Goal: Information Seeking & Learning: Understand process/instructions

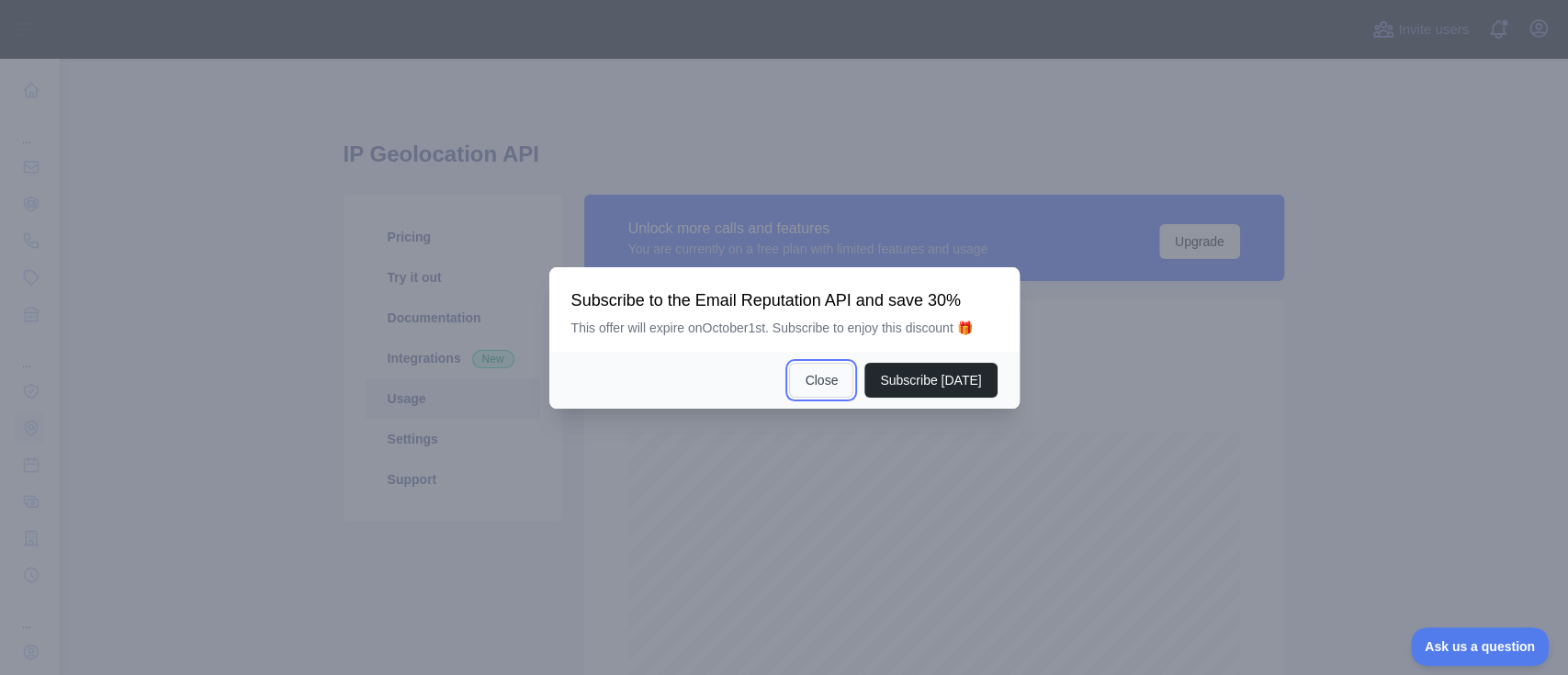
click at [825, 371] on button "Close" at bounding box center [821, 379] width 65 height 35
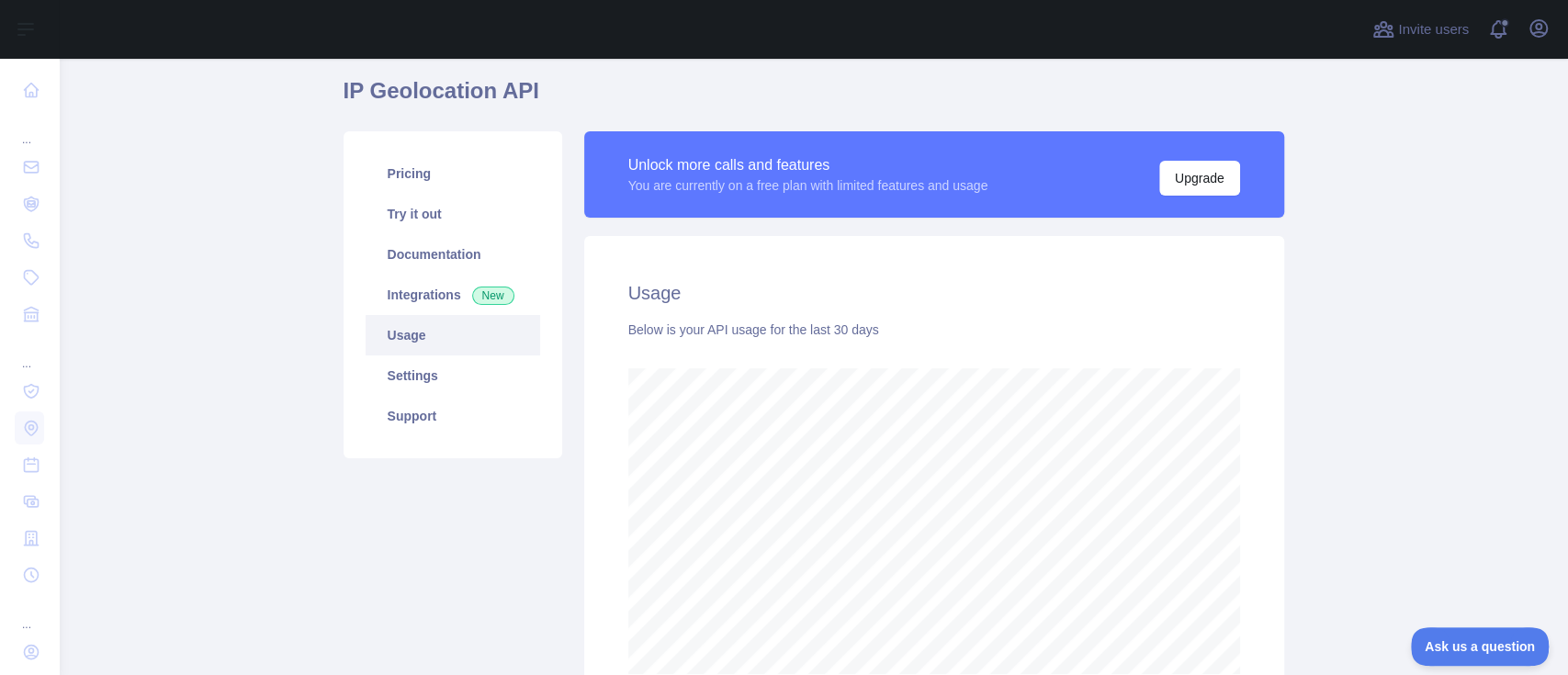
scroll to position [38, 0]
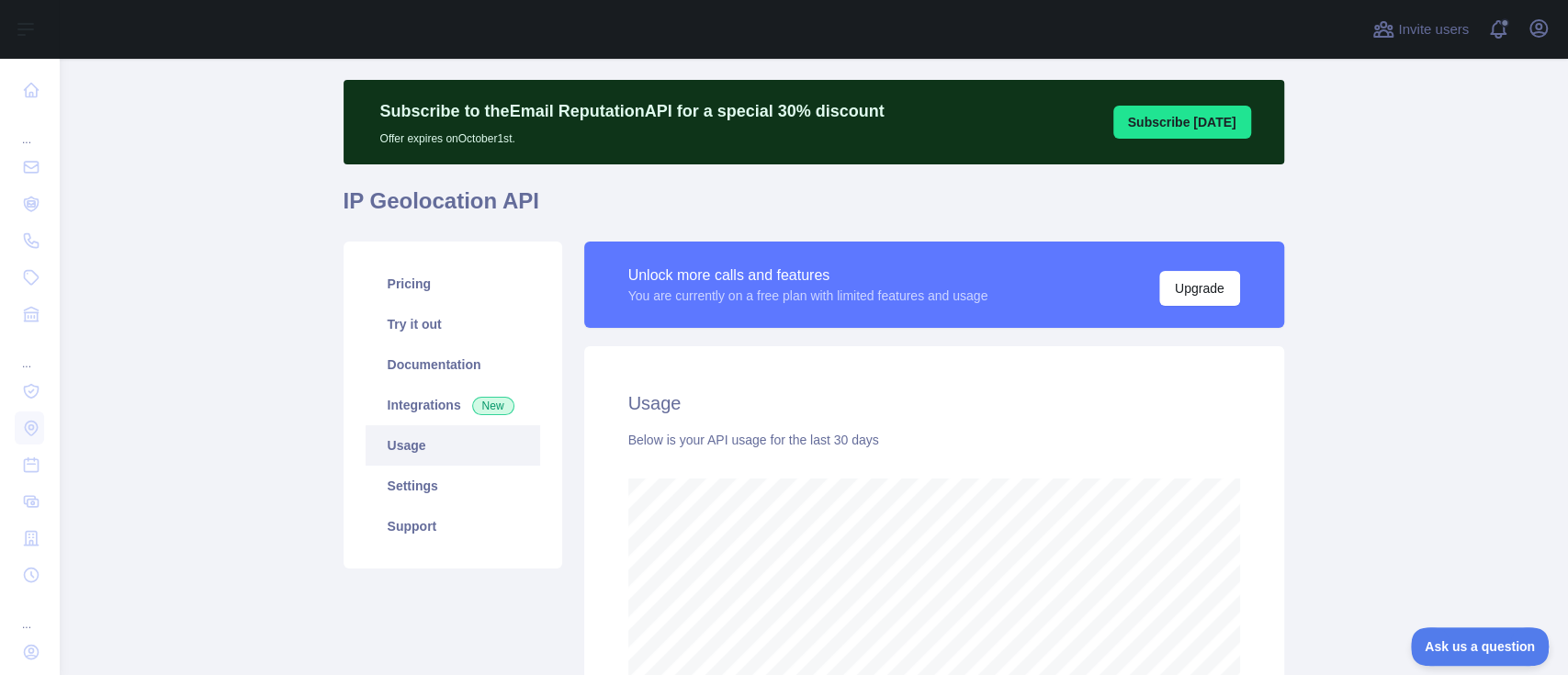
click at [1375, 215] on main "Subscribe to the Email Reputation API for a special 30 % discount Offer expires…" at bounding box center [813, 366] width 1509 height 616
click at [1473, 211] on main "Subscribe to the Email Reputation API for a special 30 % discount Offer expires…" at bounding box center [813, 366] width 1509 height 616
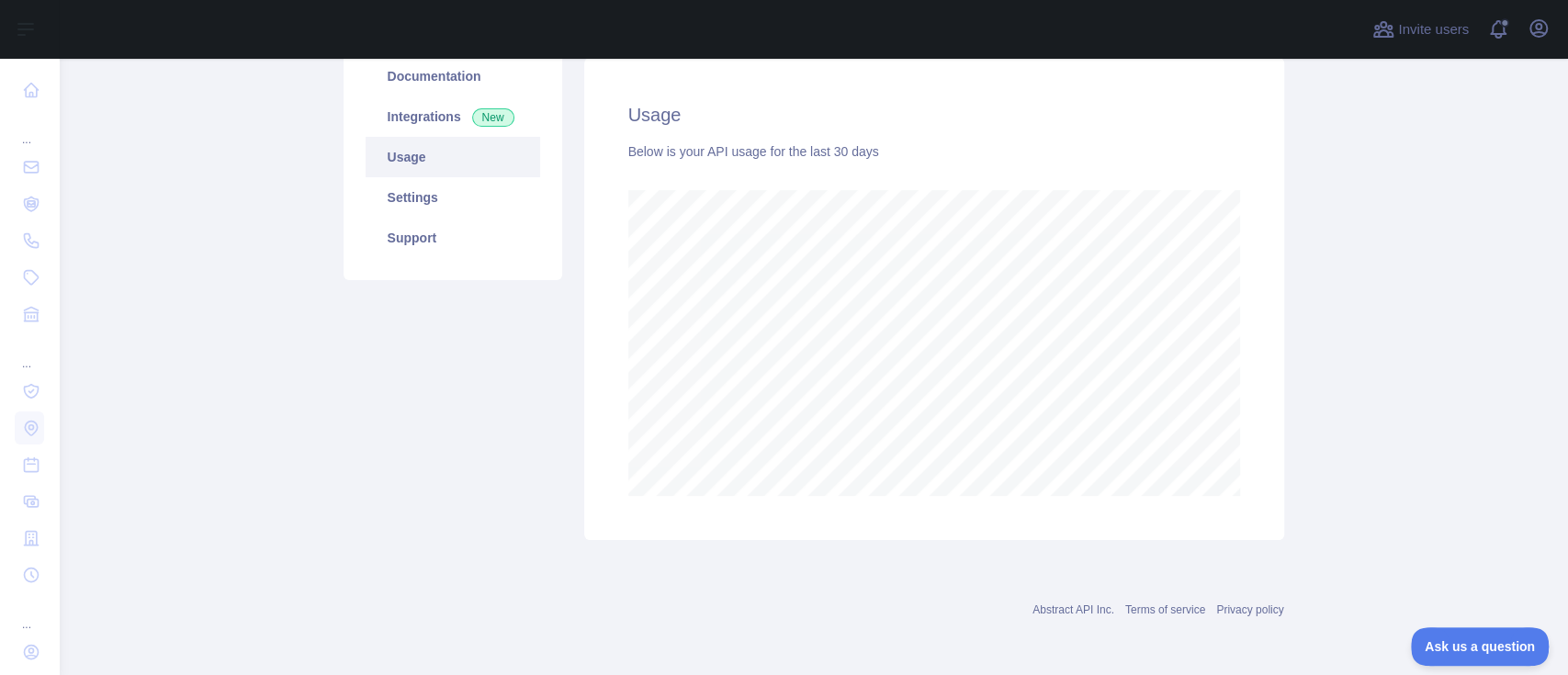
scroll to position [0, 0]
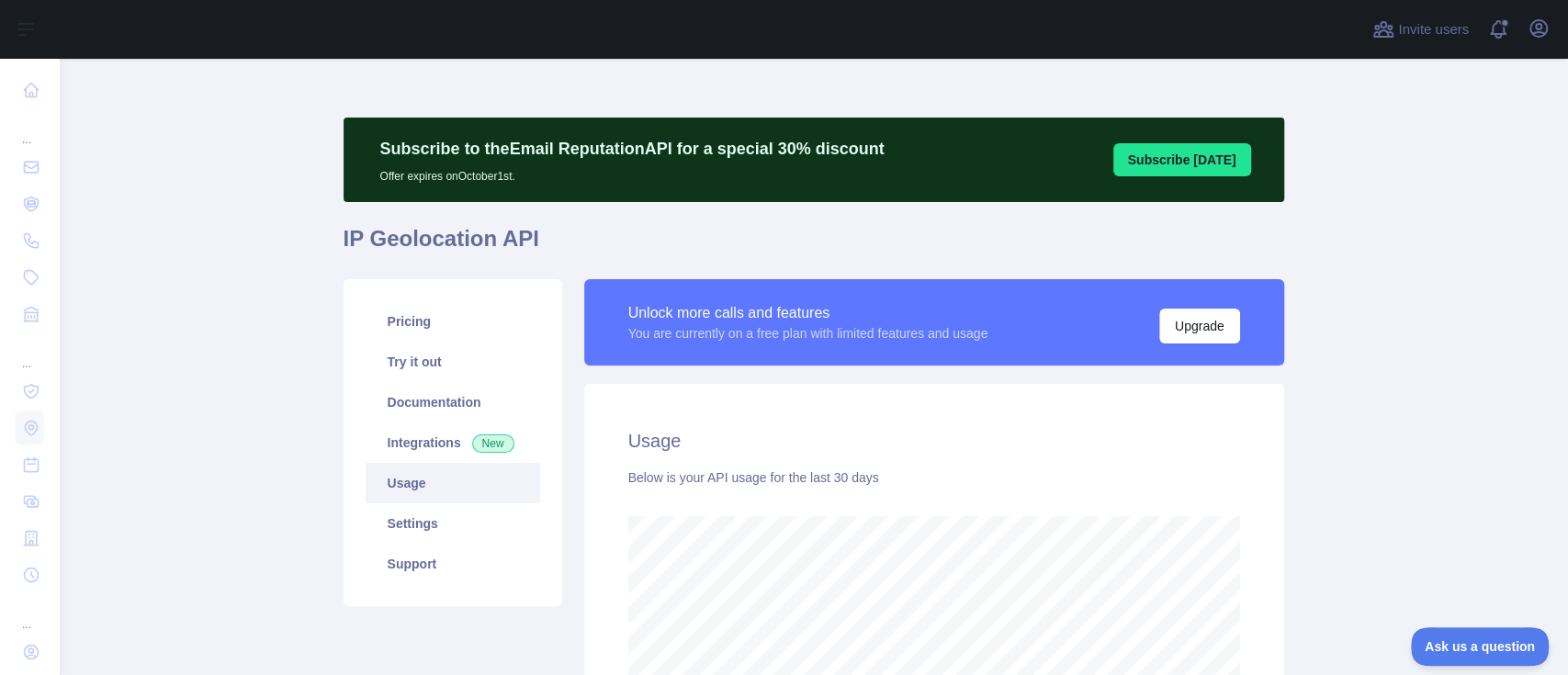
click at [257, 548] on main "Subscribe to the Email Reputation API for a special 30 % discount Offer expires…" at bounding box center [813, 366] width 1509 height 616
click at [1381, 153] on main "Subscribe to the Email Reputation API for a special 30 % discount Offer expires…" at bounding box center [813, 366] width 1509 height 616
click at [410, 518] on link "Settings" at bounding box center [453, 523] width 175 height 41
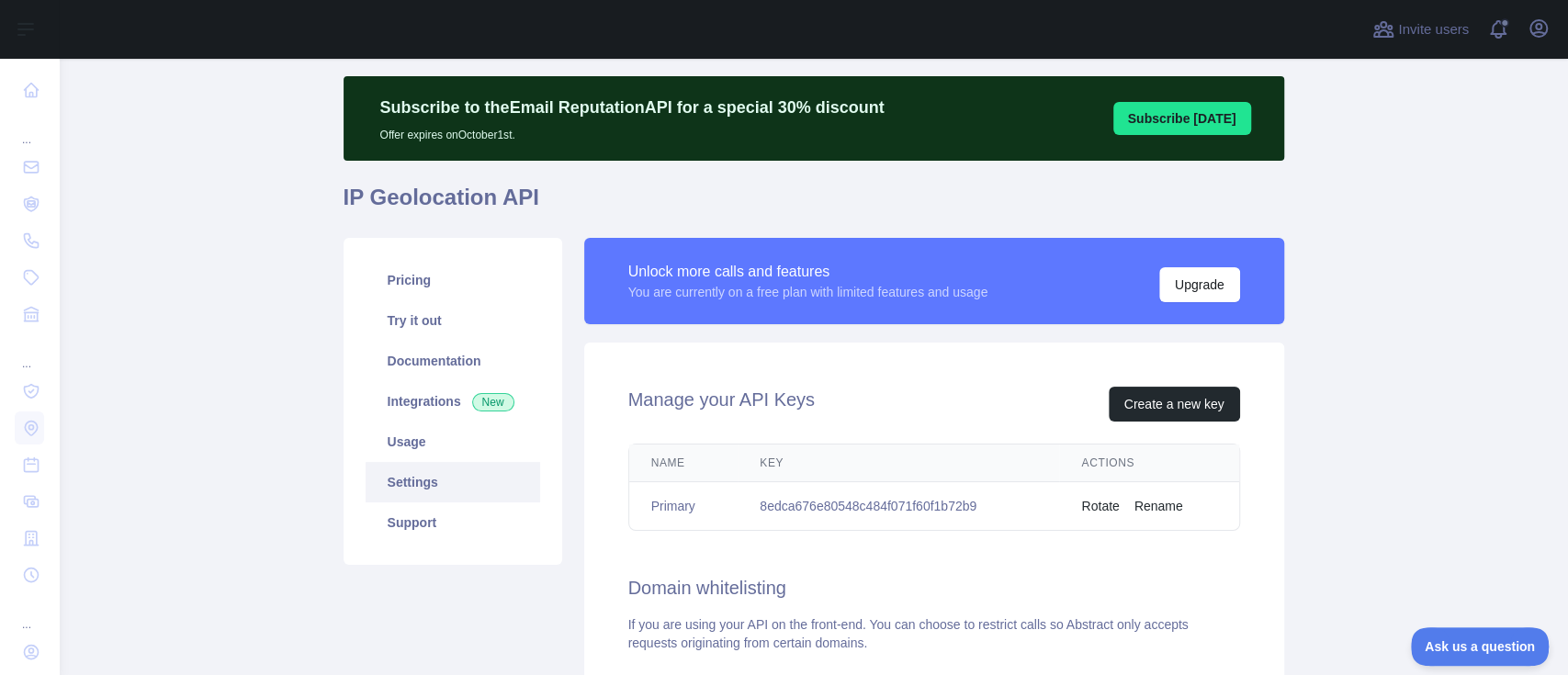
scroll to position [10, 0]
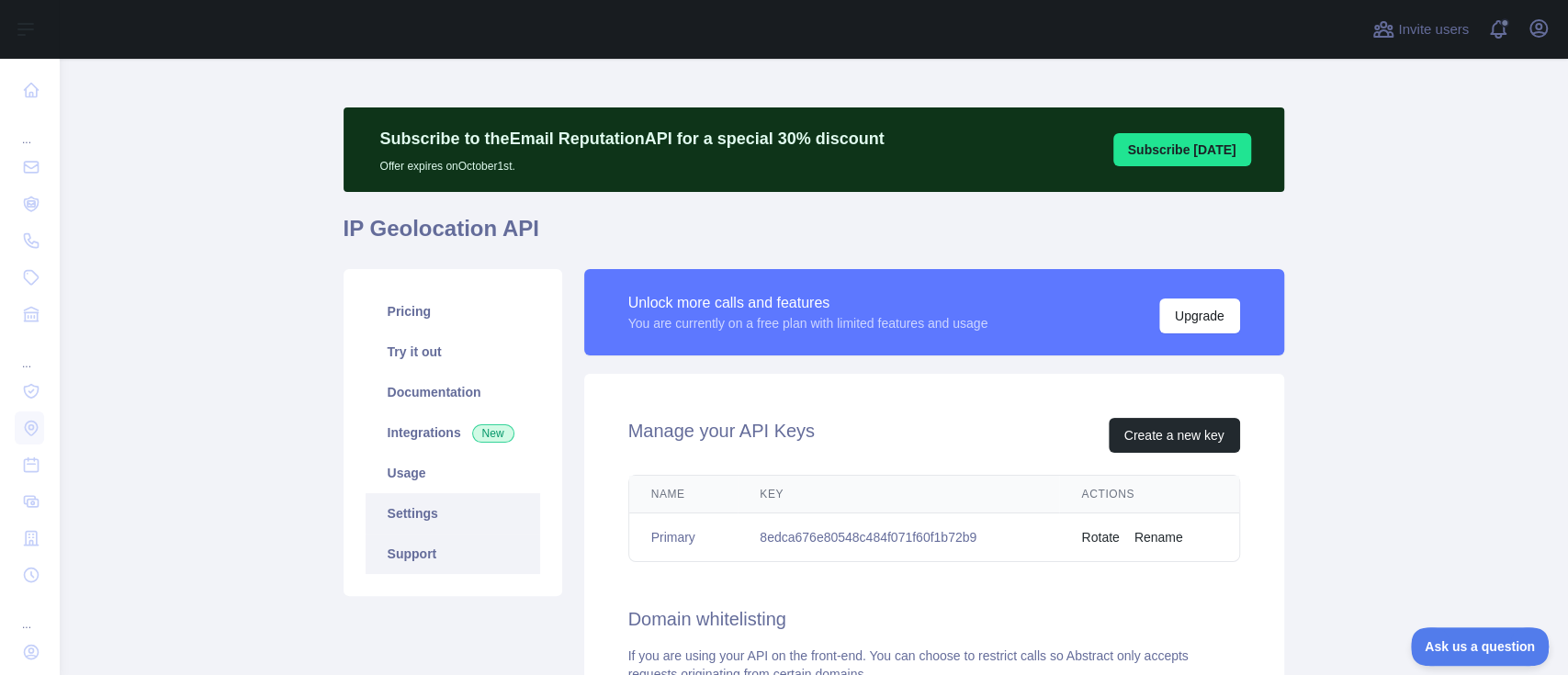
click at [404, 552] on link "Support" at bounding box center [453, 553] width 175 height 41
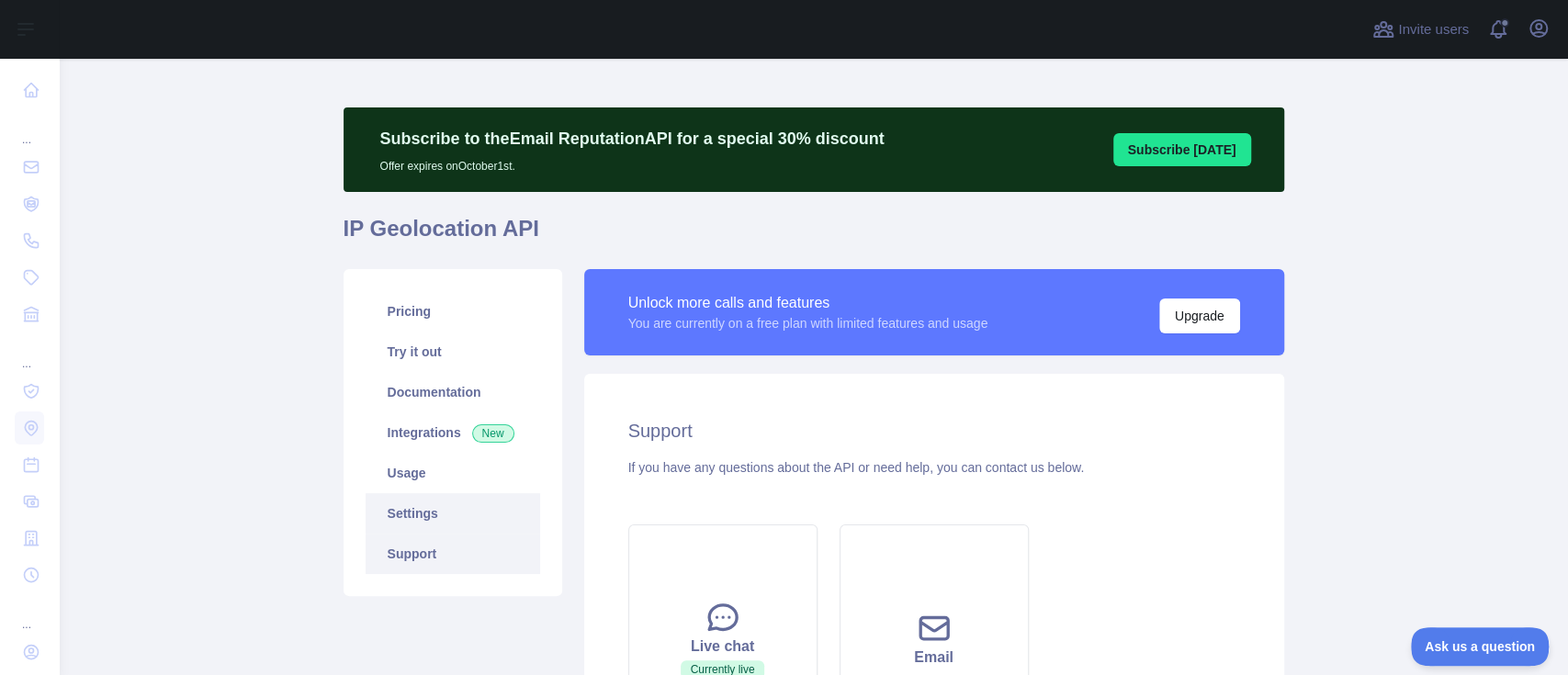
click at [398, 506] on link "Settings" at bounding box center [453, 513] width 175 height 41
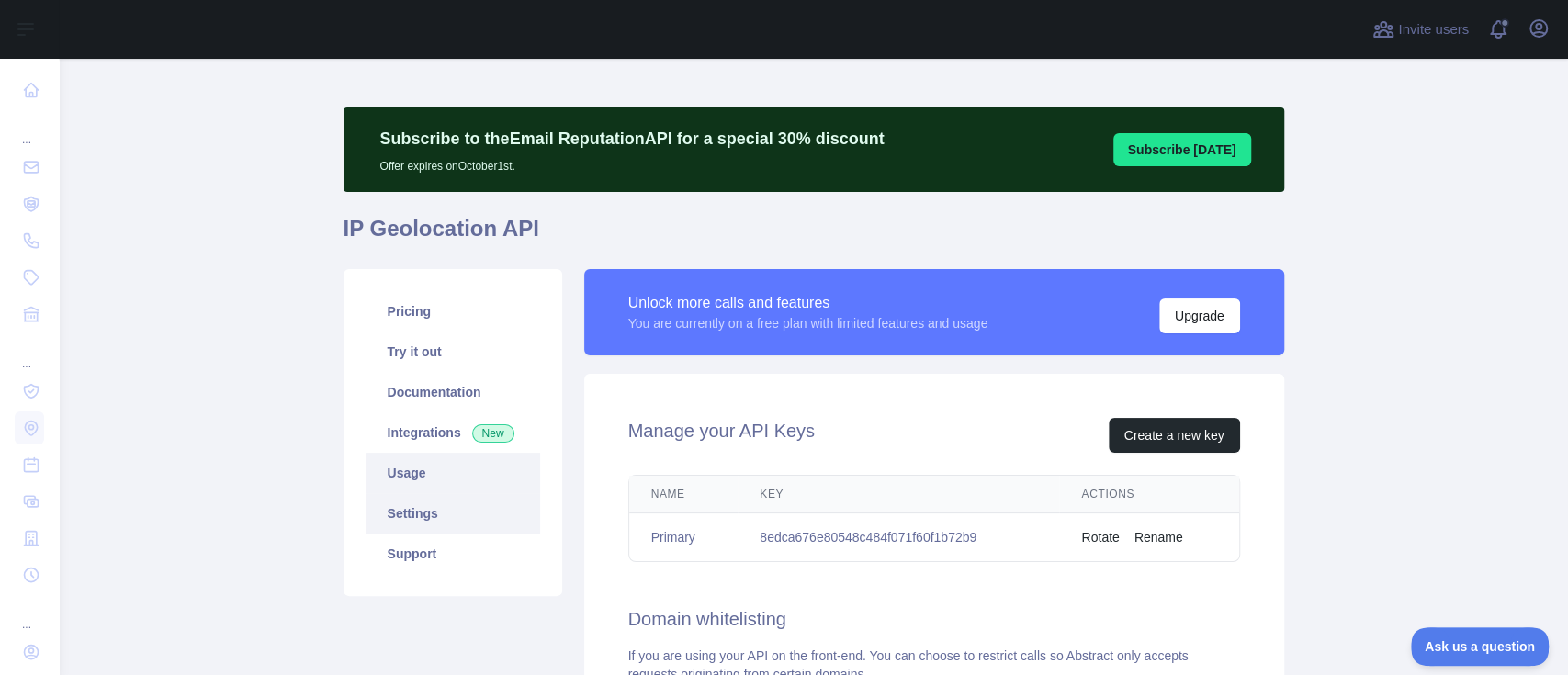
click at [392, 468] on link "Usage" at bounding box center [453, 472] width 175 height 41
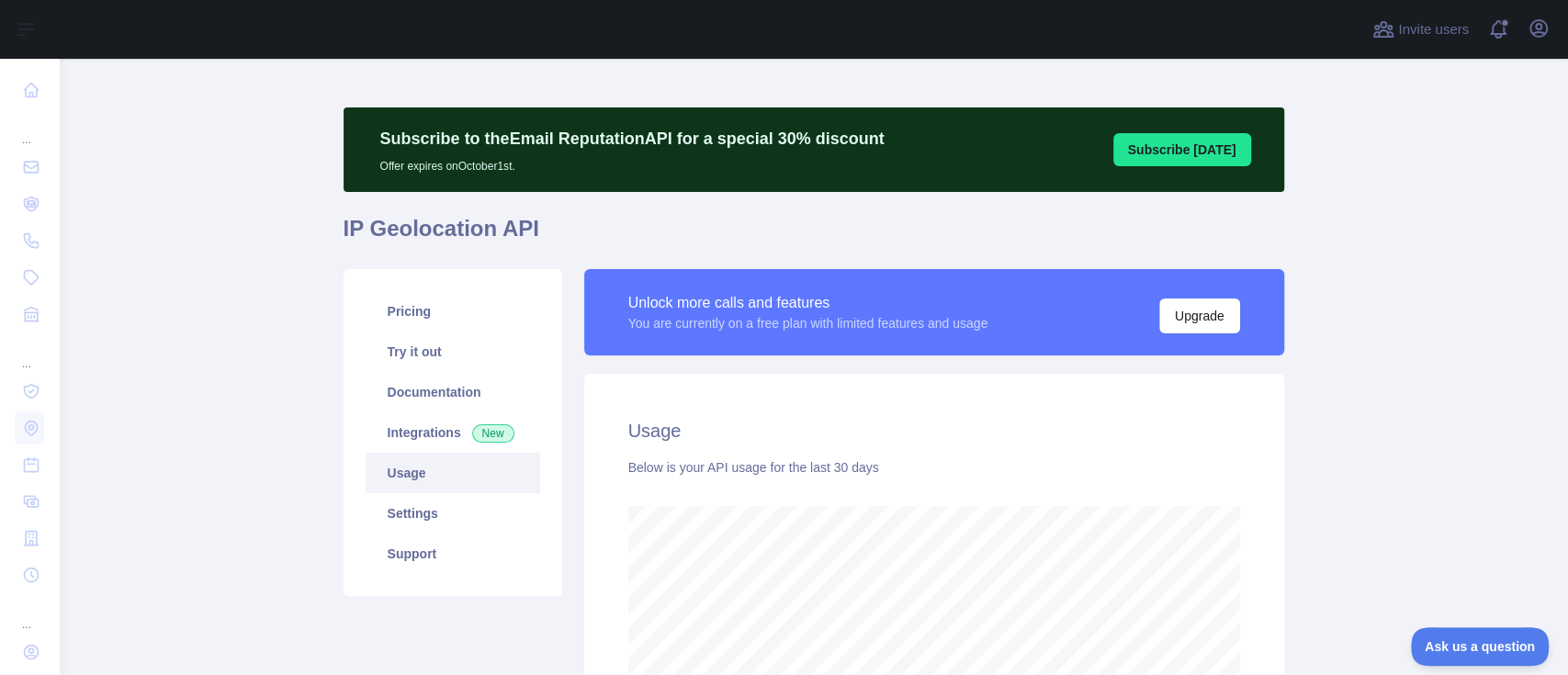
scroll to position [616, 1490]
click at [397, 422] on link "Integrations New" at bounding box center [453, 432] width 175 height 41
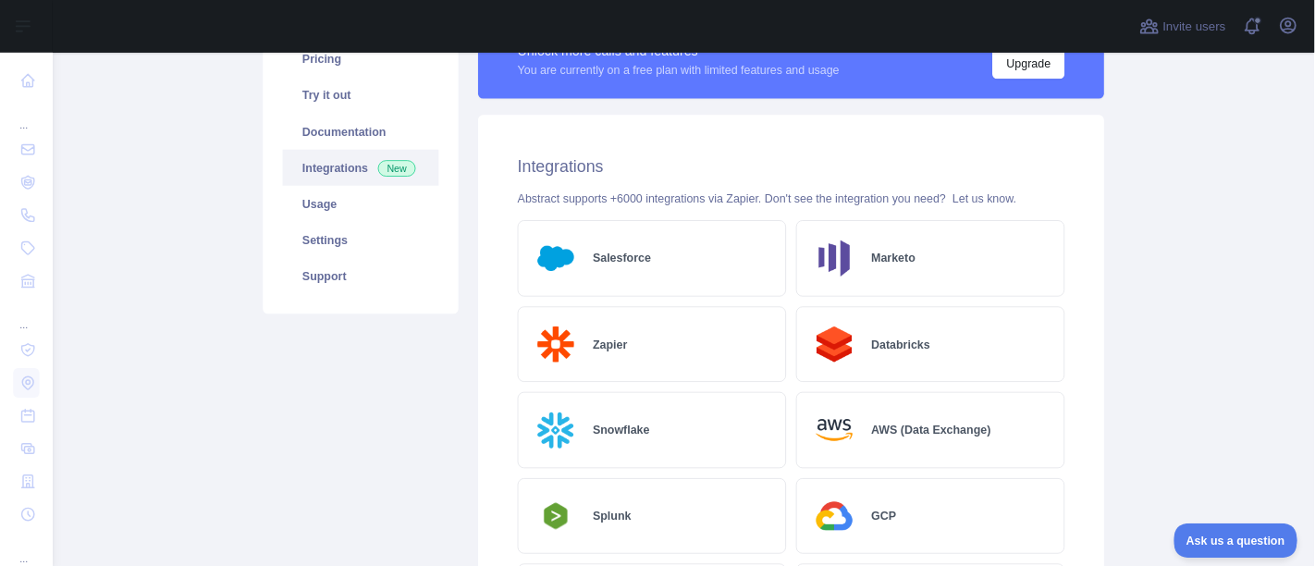
scroll to position [257, 0]
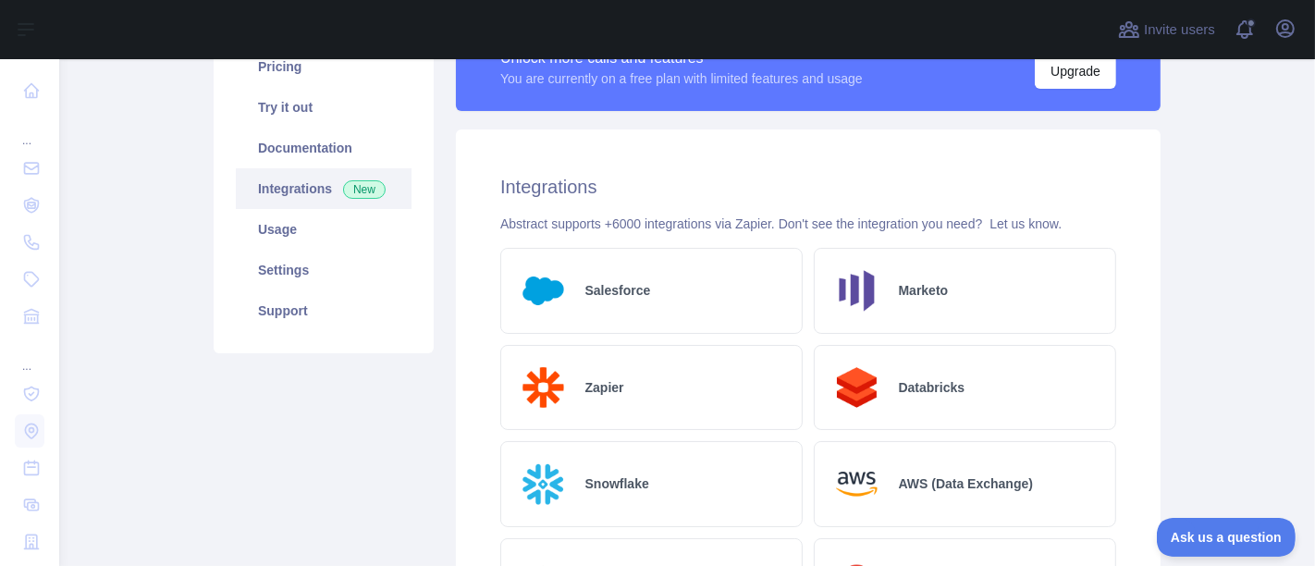
click at [814, 189] on h2 "Integrations" at bounding box center [808, 187] width 616 height 26
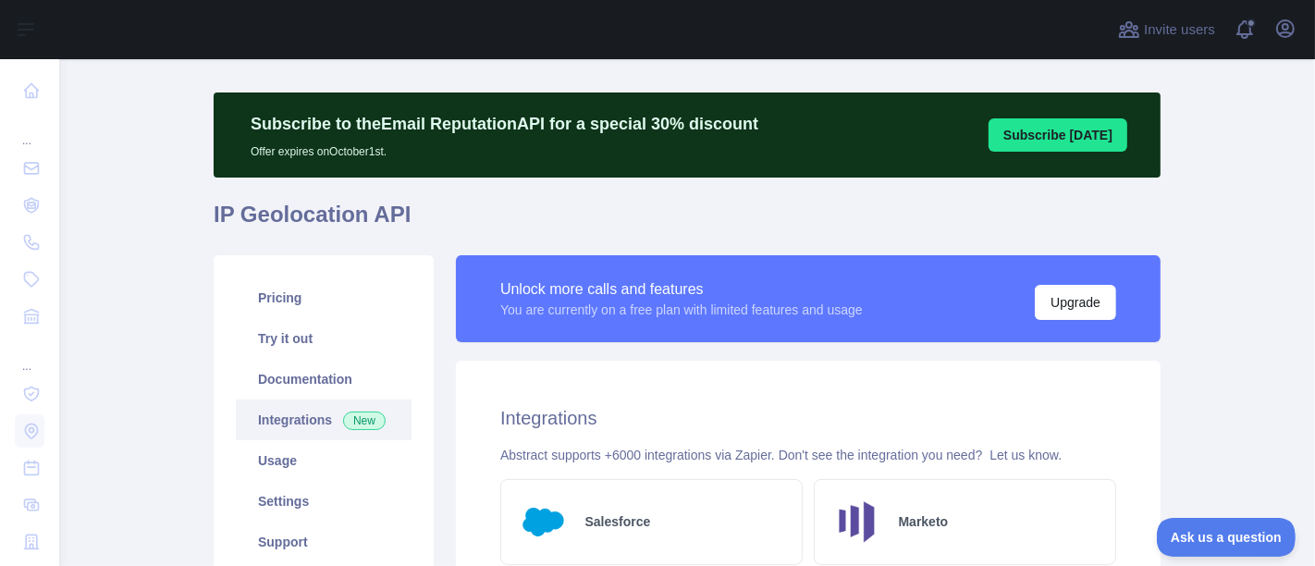
scroll to position [0, 0]
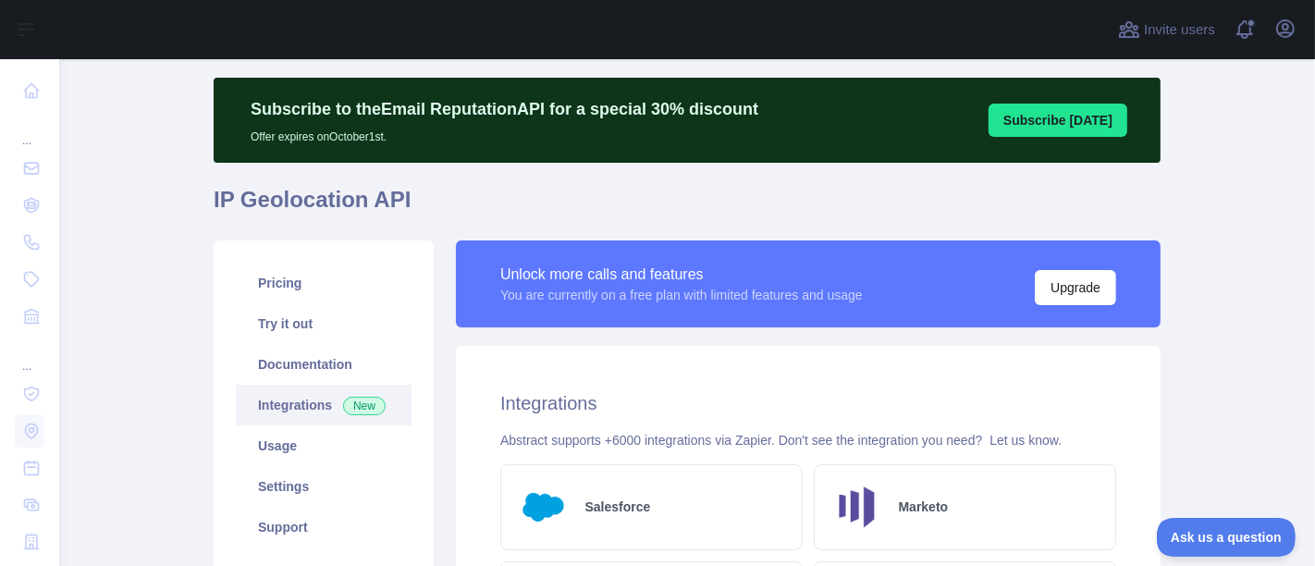
scroll to position [164, 0]
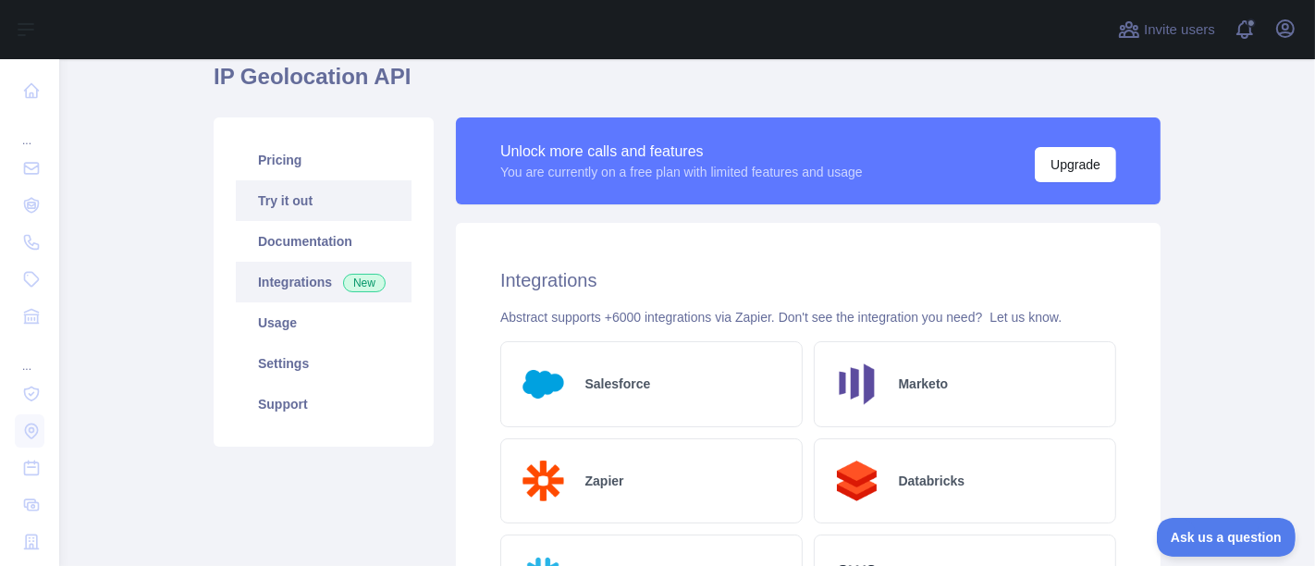
click at [290, 202] on link "Try it out" at bounding box center [324, 200] width 176 height 41
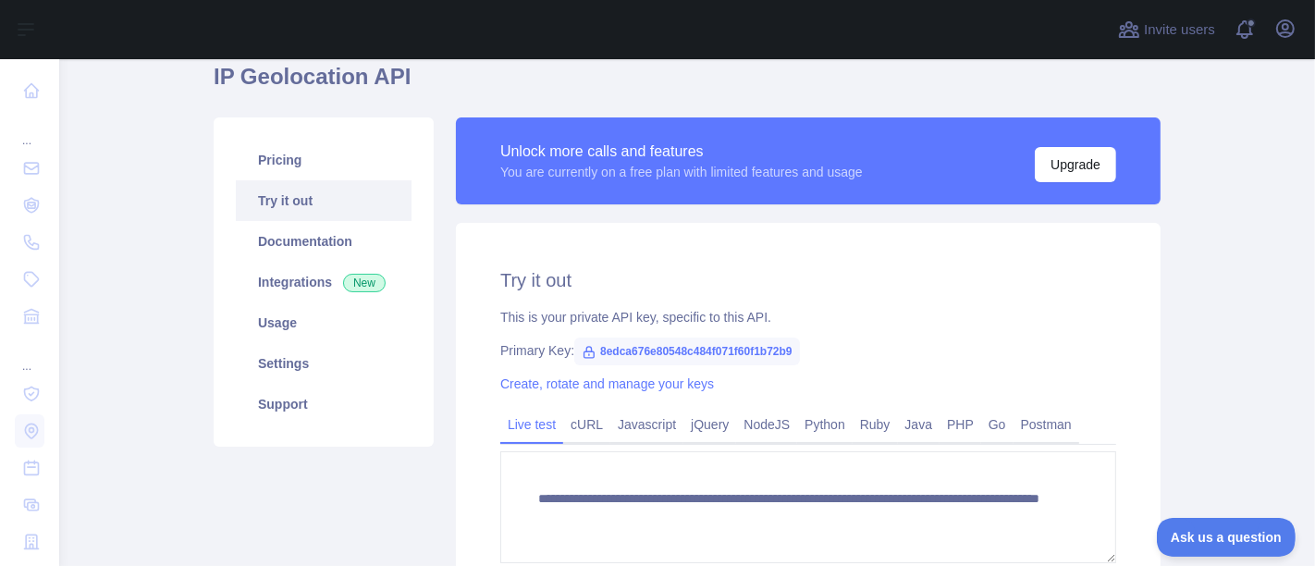
click at [832, 290] on h2 "Try it out" at bounding box center [808, 280] width 616 height 26
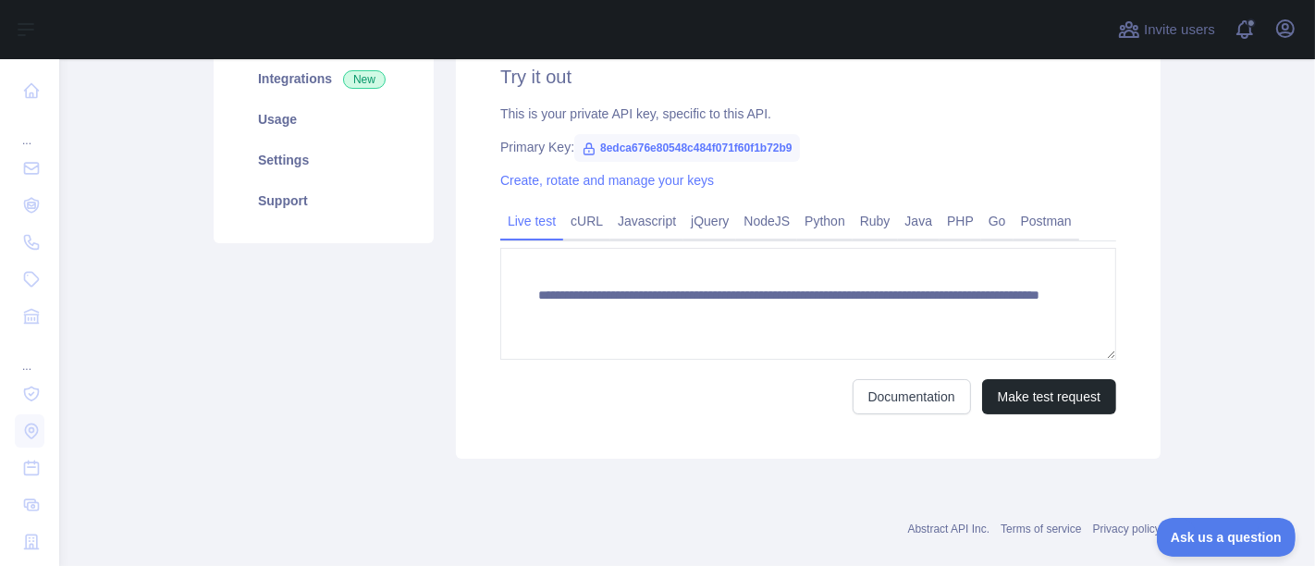
scroll to position [370, 0]
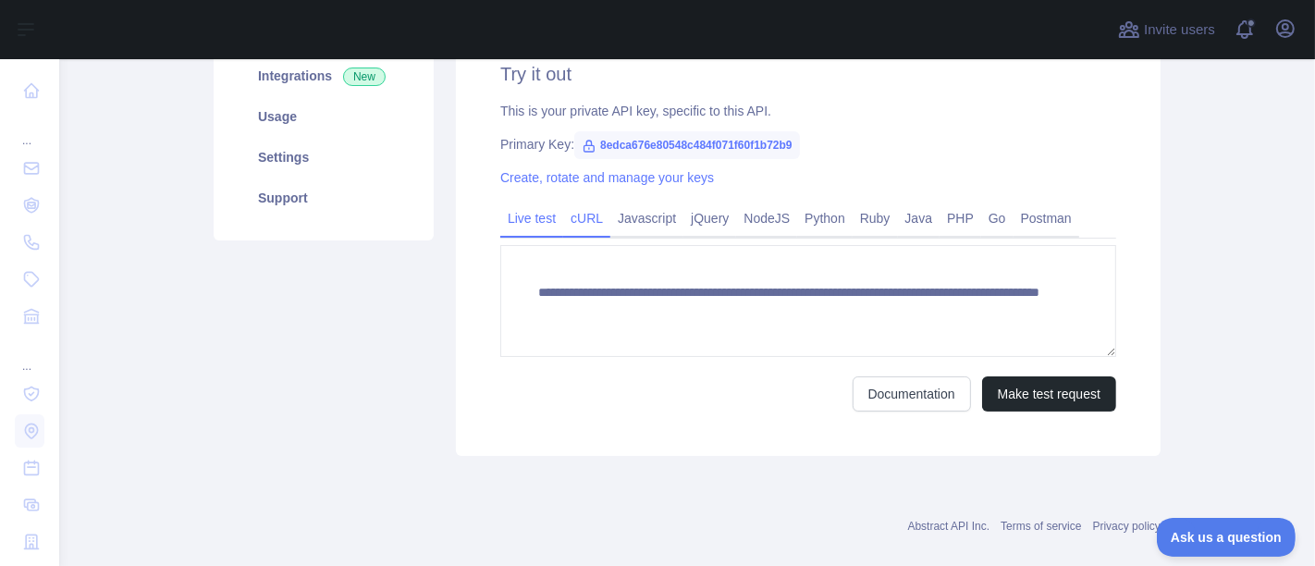
click at [568, 211] on link "cURL" at bounding box center [586, 218] width 47 height 30
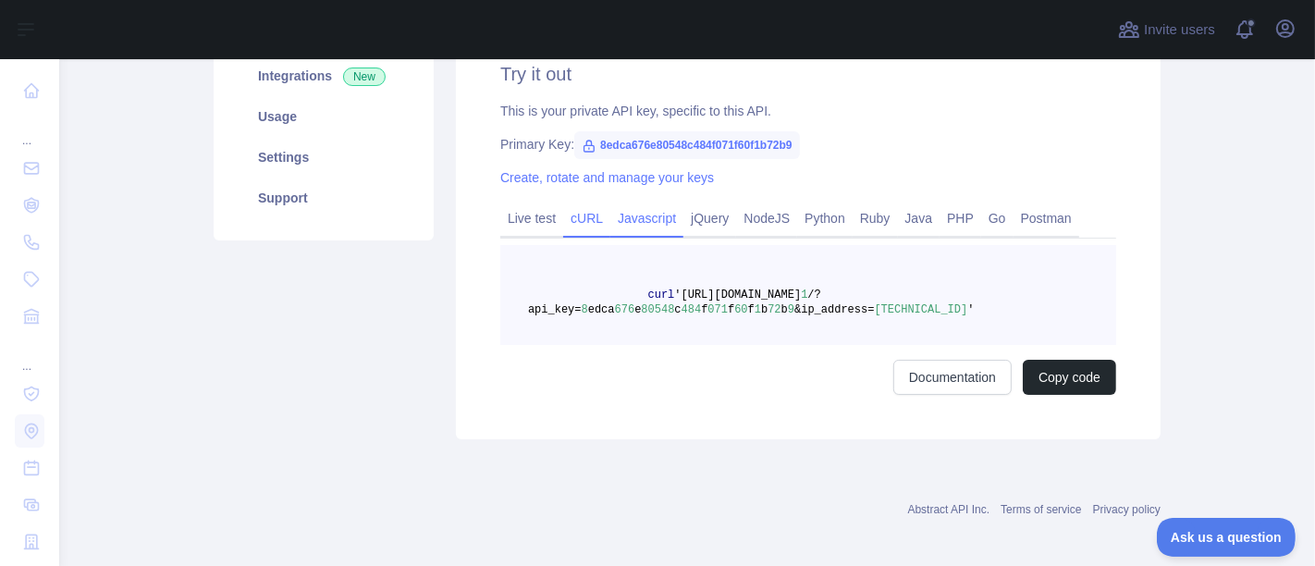
click at [639, 219] on link "Javascript" at bounding box center [646, 218] width 73 height 30
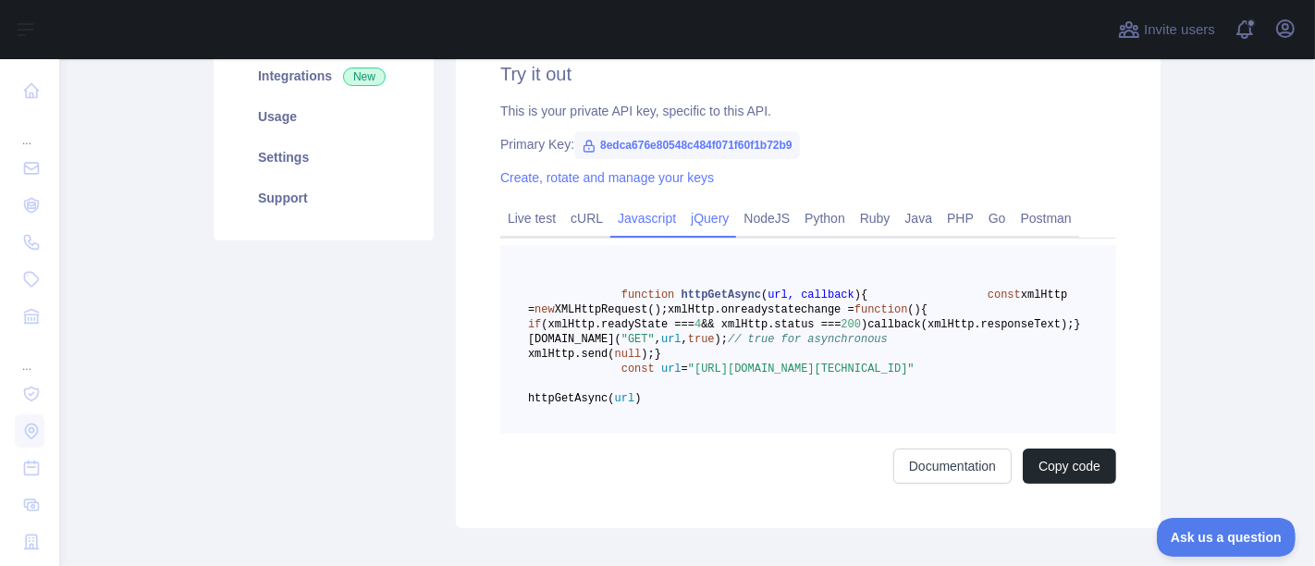
click at [708, 216] on link "jQuery" at bounding box center [710, 218] width 53 height 30
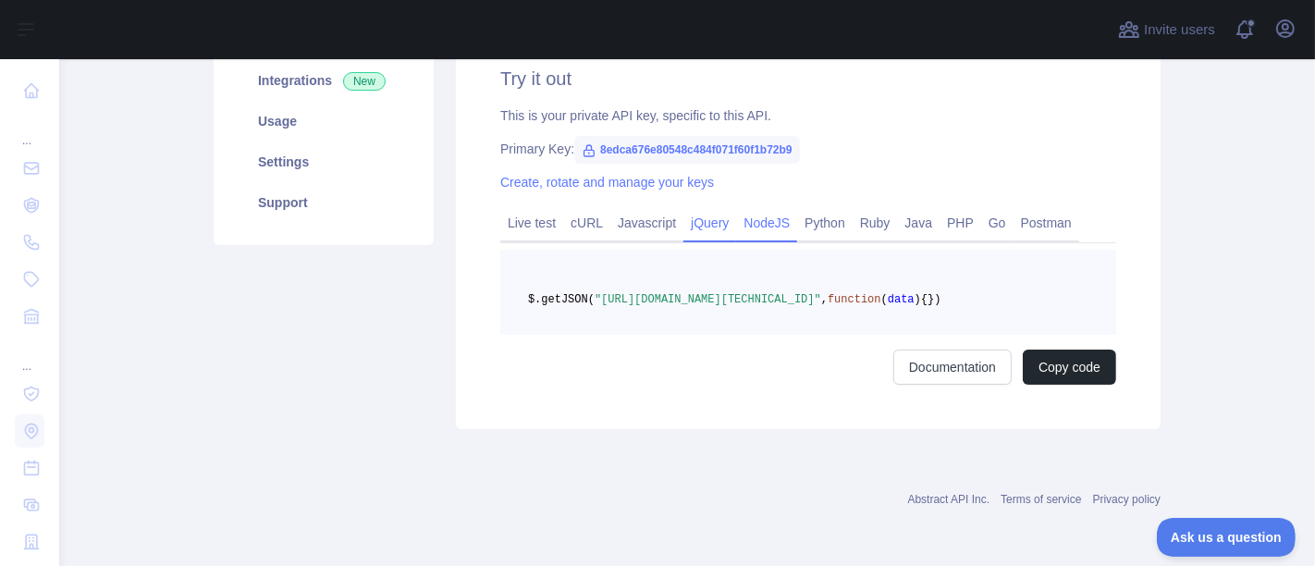
click at [772, 208] on link "NodeJS" at bounding box center [766, 223] width 61 height 30
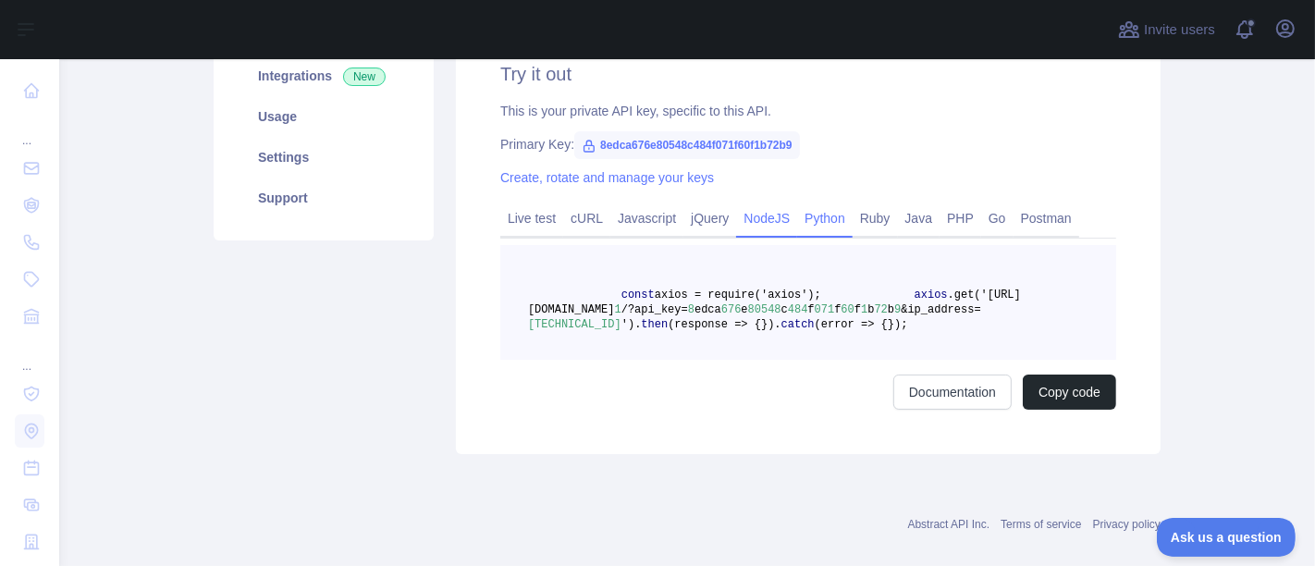
click at [822, 213] on link "Python" at bounding box center [824, 218] width 55 height 30
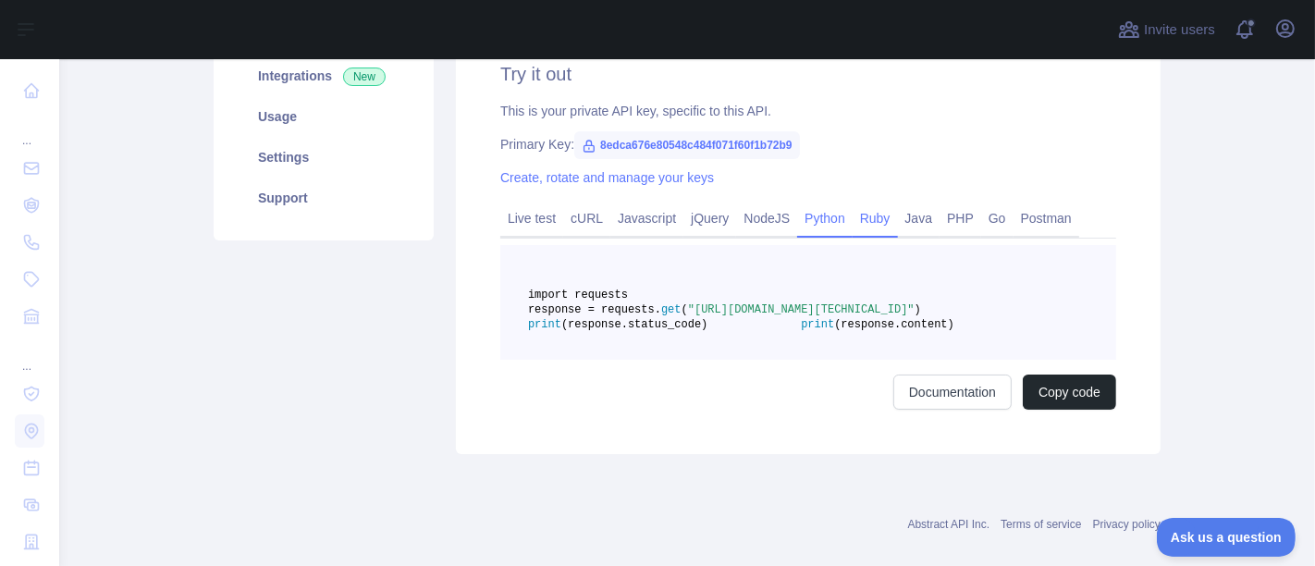
click at [869, 213] on link "Ruby" at bounding box center [875, 218] width 45 height 30
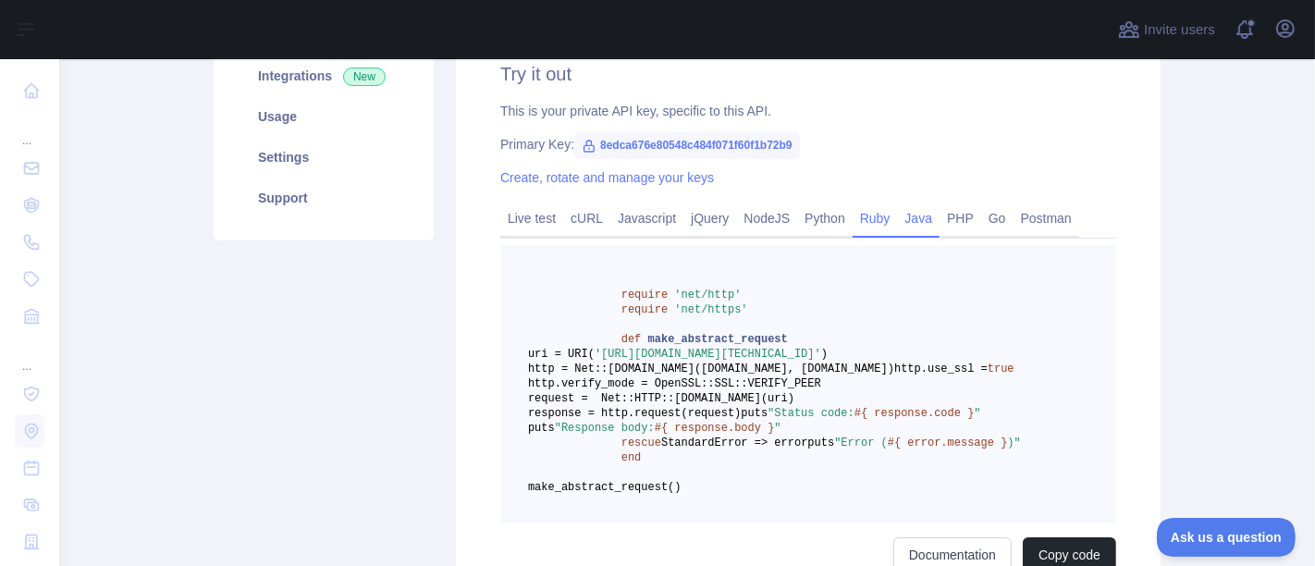
click at [913, 213] on link "Java" at bounding box center [919, 218] width 43 height 30
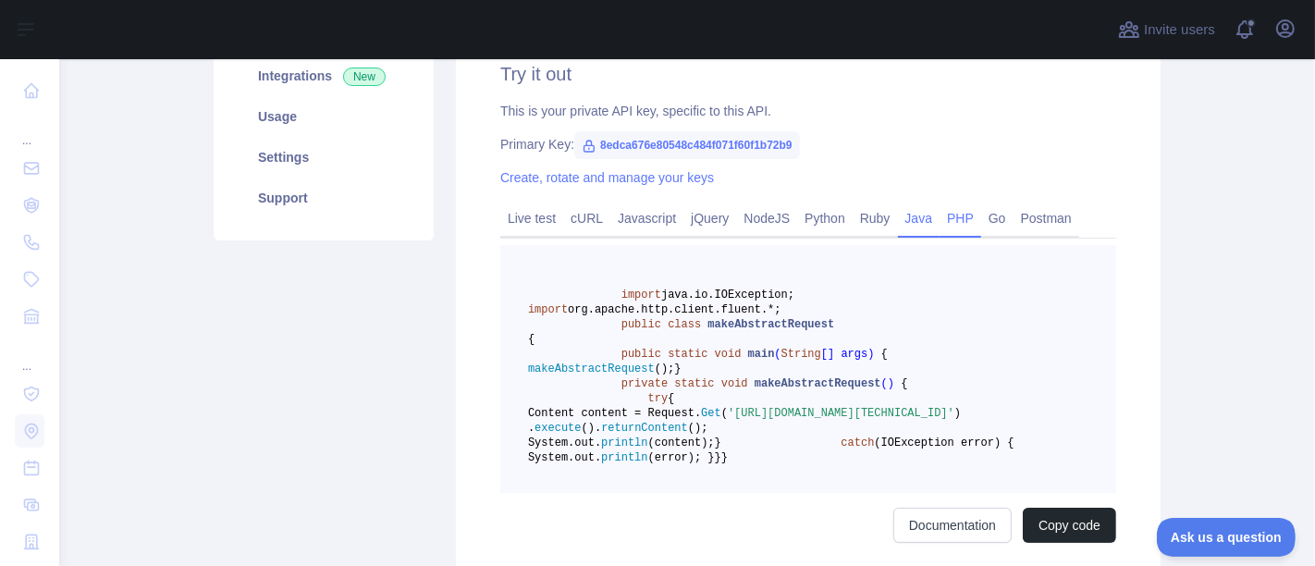
click at [952, 213] on link "PHP" at bounding box center [961, 218] width 42 height 30
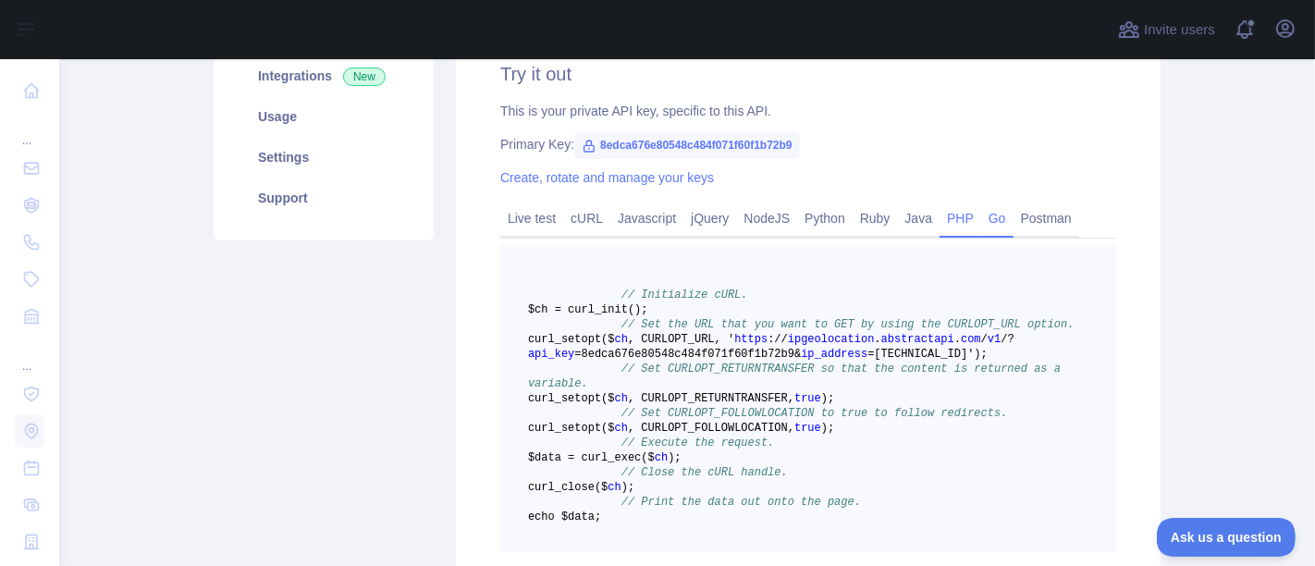
click at [984, 213] on link "Go" at bounding box center [997, 218] width 32 height 30
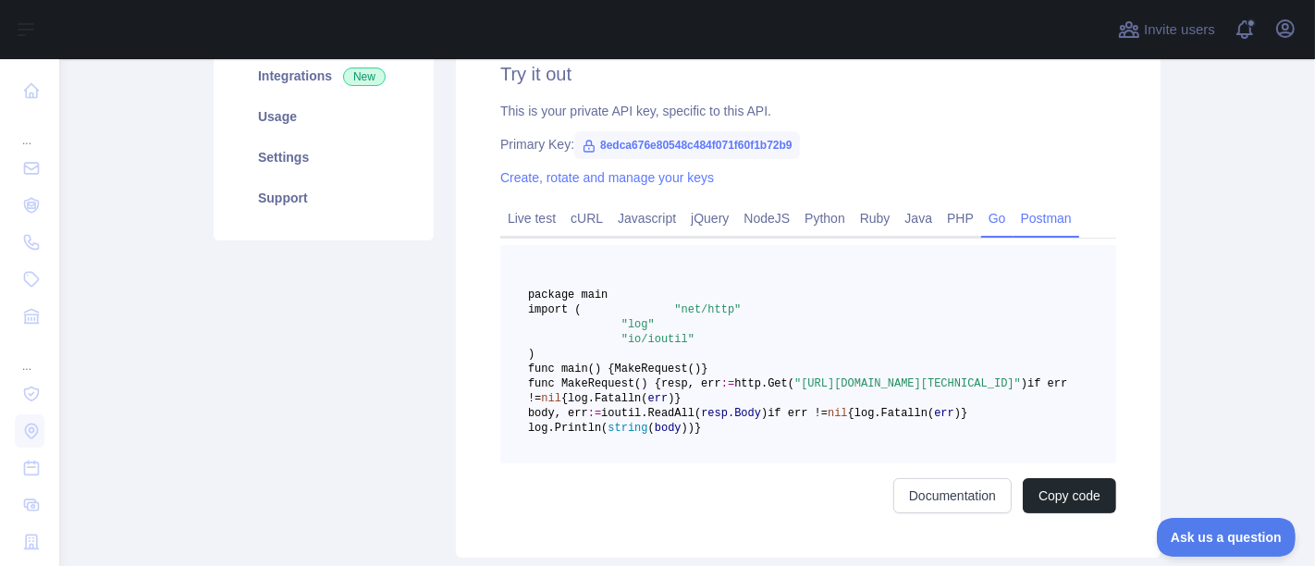
click at [1037, 210] on link "Postman" at bounding box center [1047, 218] width 66 height 30
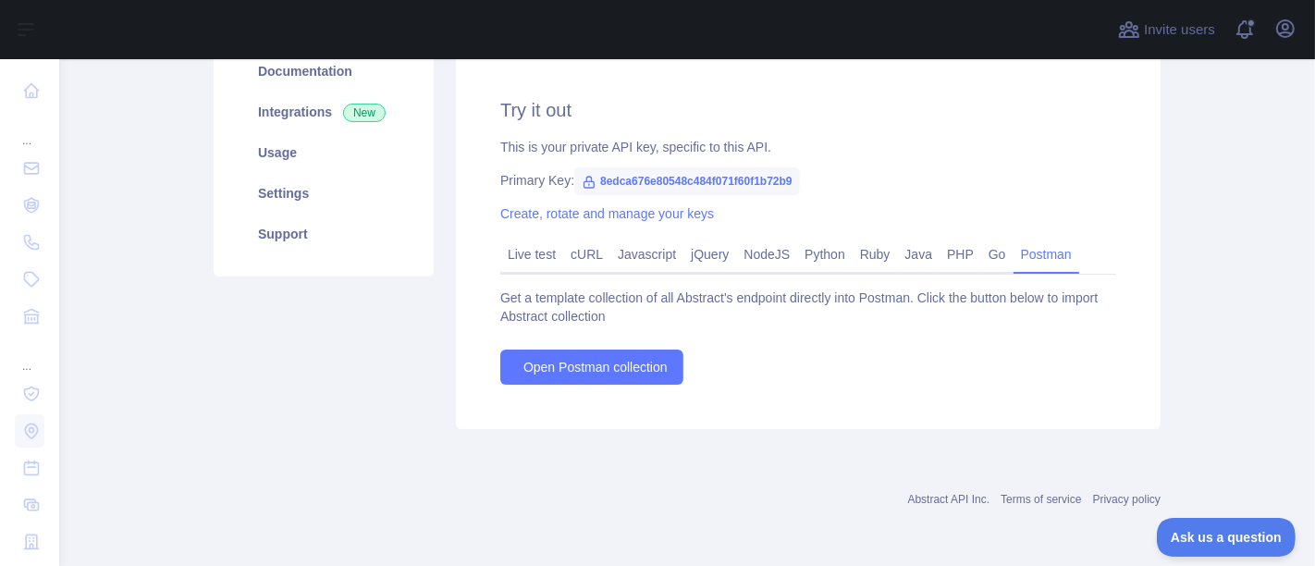
scroll to position [332, 0]
click at [842, 126] on div "Try it out This is your private API key, specific to this API. Primary Key: 8ed…" at bounding box center [808, 243] width 705 height 376
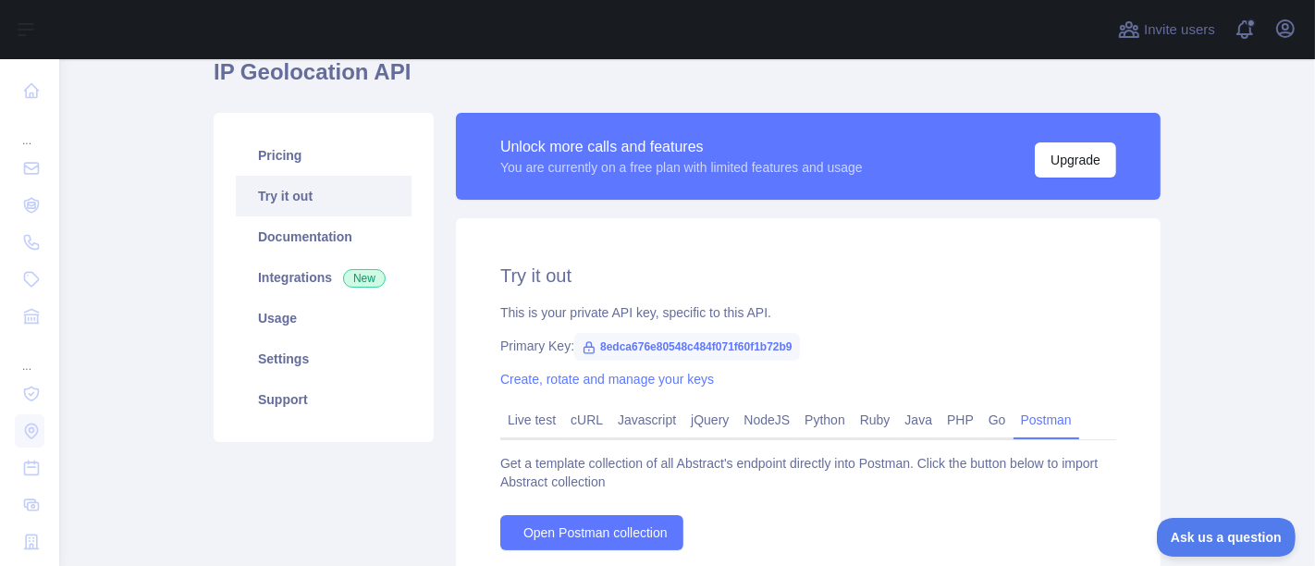
scroll to position [167, 0]
click at [1289, 32] on icon "button" at bounding box center [1285, 28] width 17 height 17
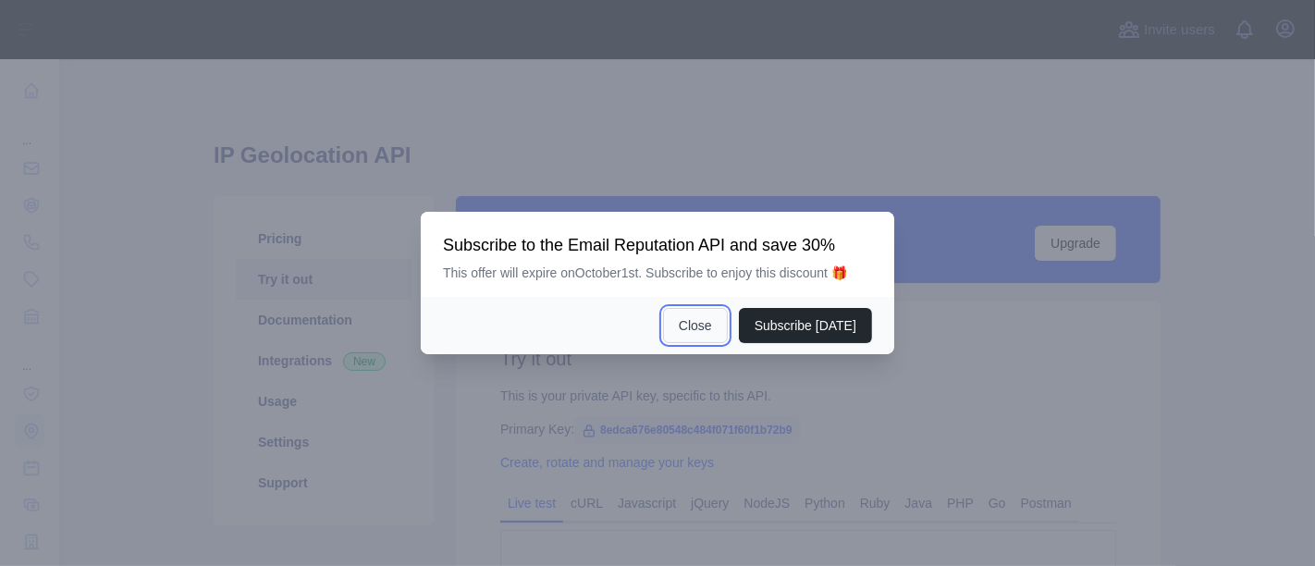
click at [703, 318] on button "Close" at bounding box center [695, 325] width 65 height 35
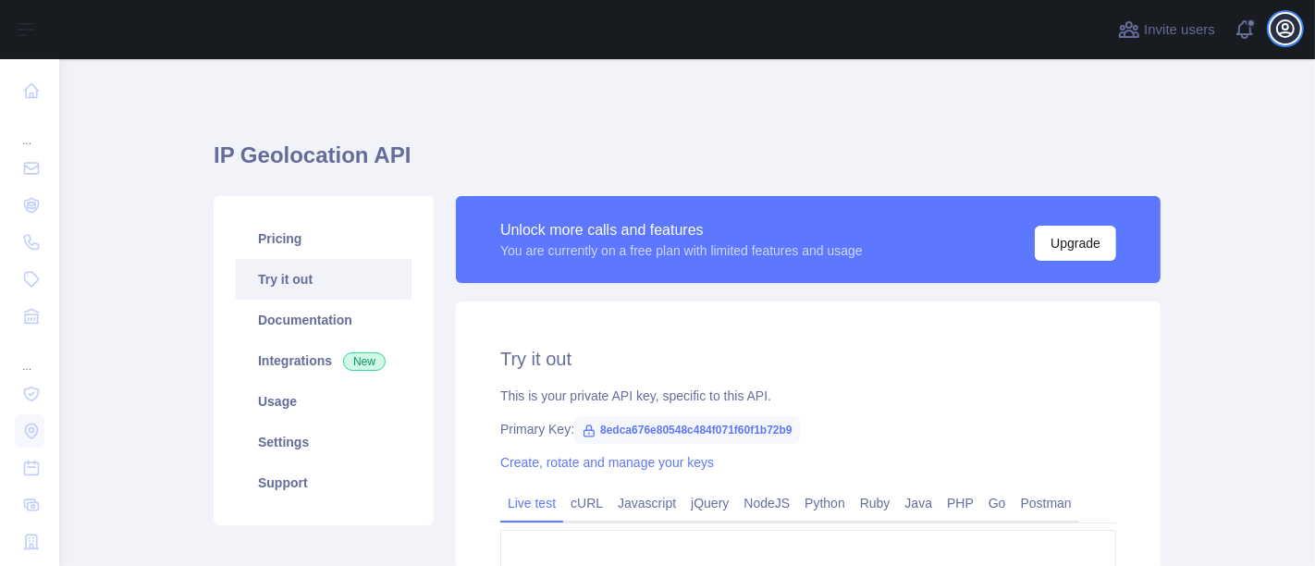
click at [1289, 29] on icon "button" at bounding box center [1286, 29] width 22 height 22
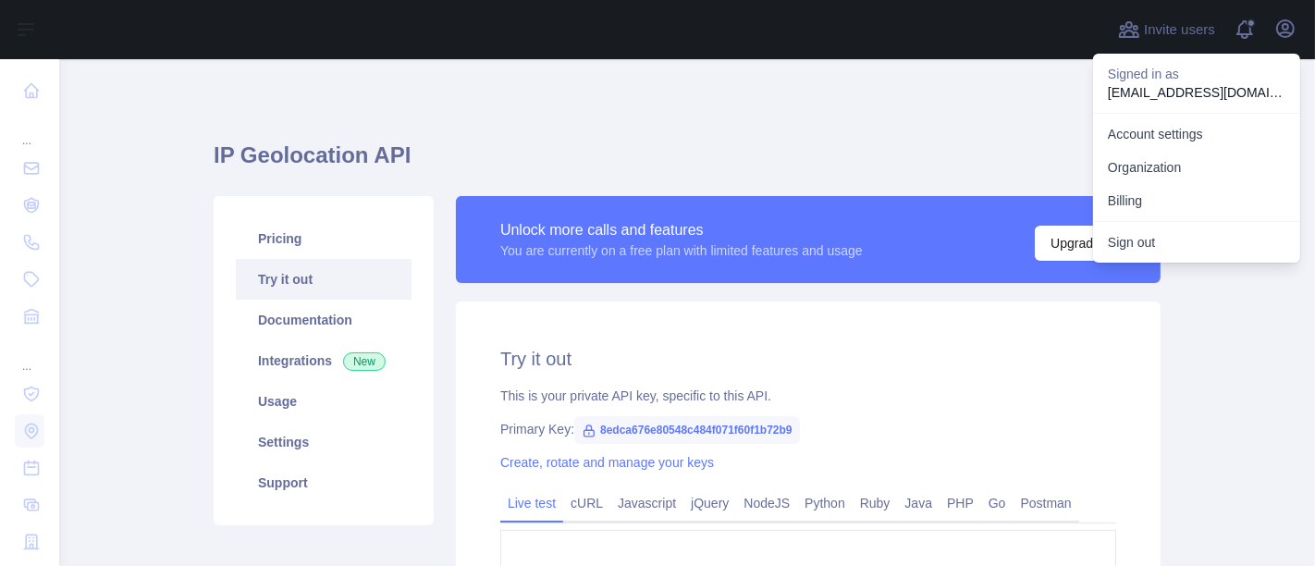
click at [1164, 91] on p "binhgiik@gmail.com" at bounding box center [1197, 92] width 178 height 18
click at [853, 115] on div "**********" at bounding box center [687, 435] width 947 height 663
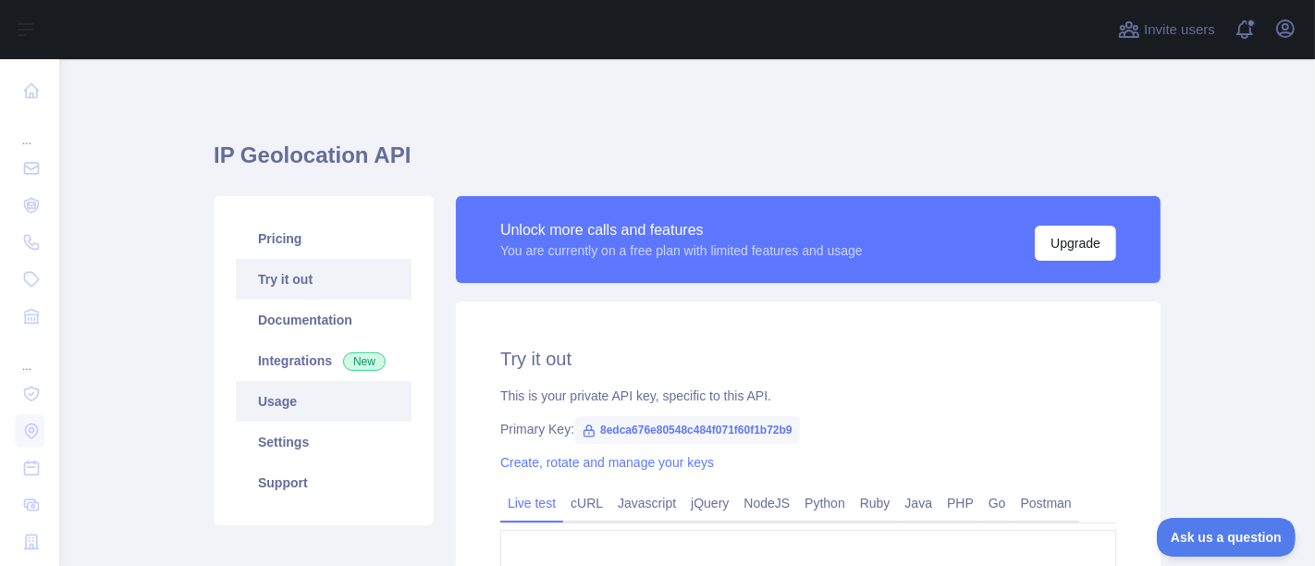
click at [262, 407] on link "Usage" at bounding box center [324, 401] width 176 height 41
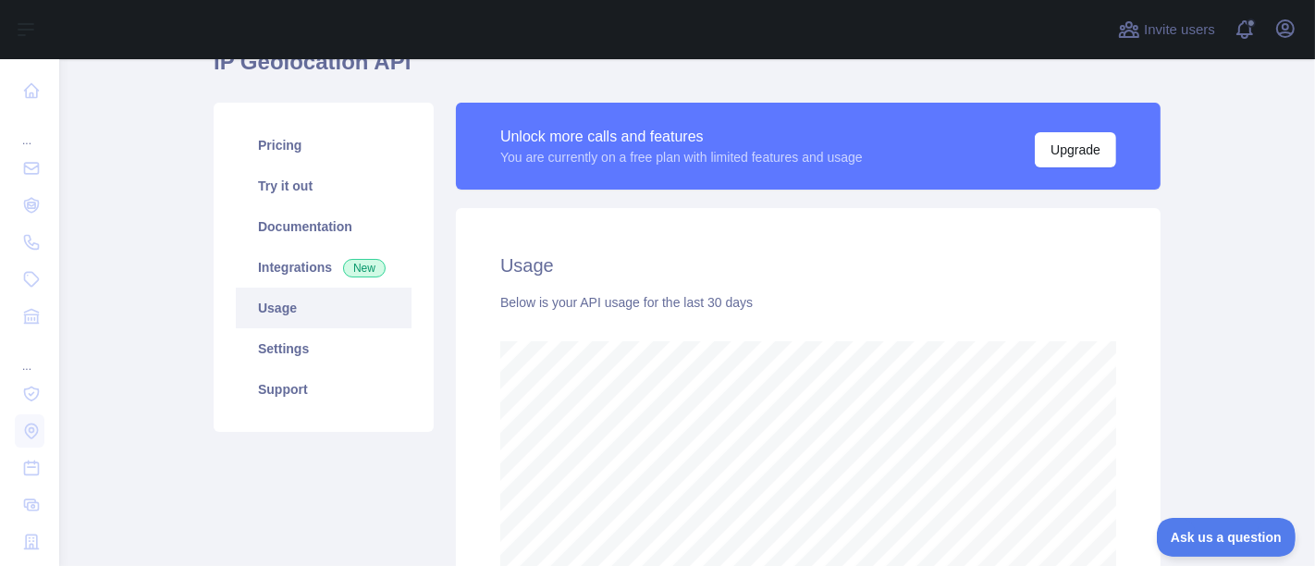
scroll to position [20, 0]
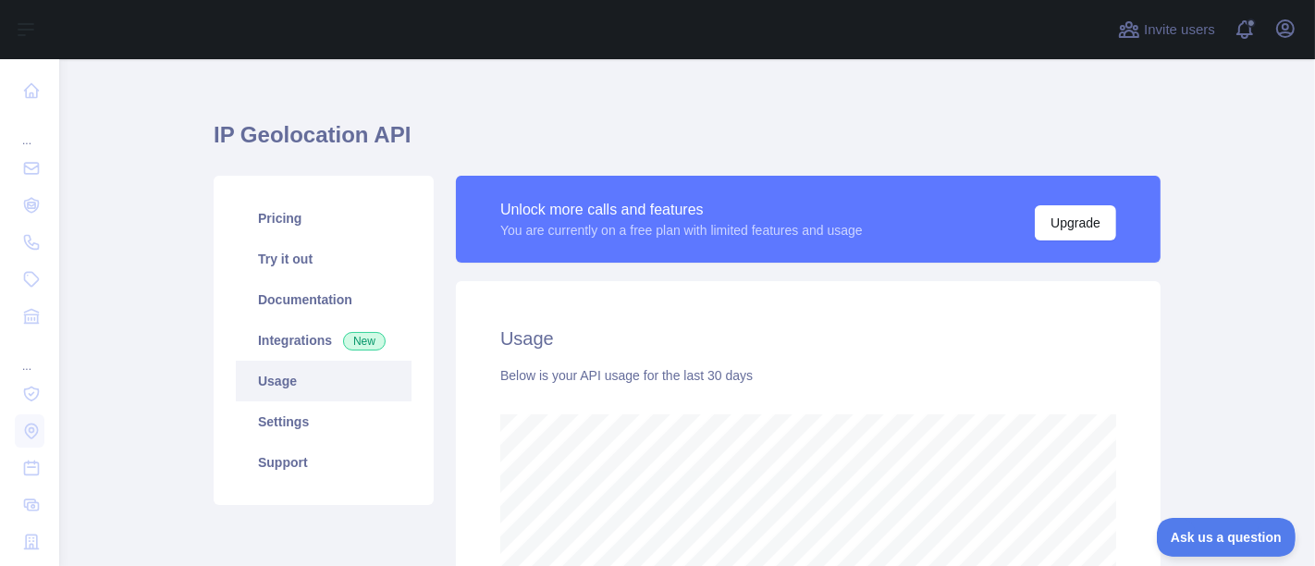
click at [1107, 116] on div "IP Geolocation API Pricing Try it out Documentation Integrations New Usage Sett…" at bounding box center [687, 437] width 947 height 709
click at [589, 122] on h1 "IP Geolocation API" at bounding box center [687, 142] width 947 height 44
